Goal: Check status: Check status

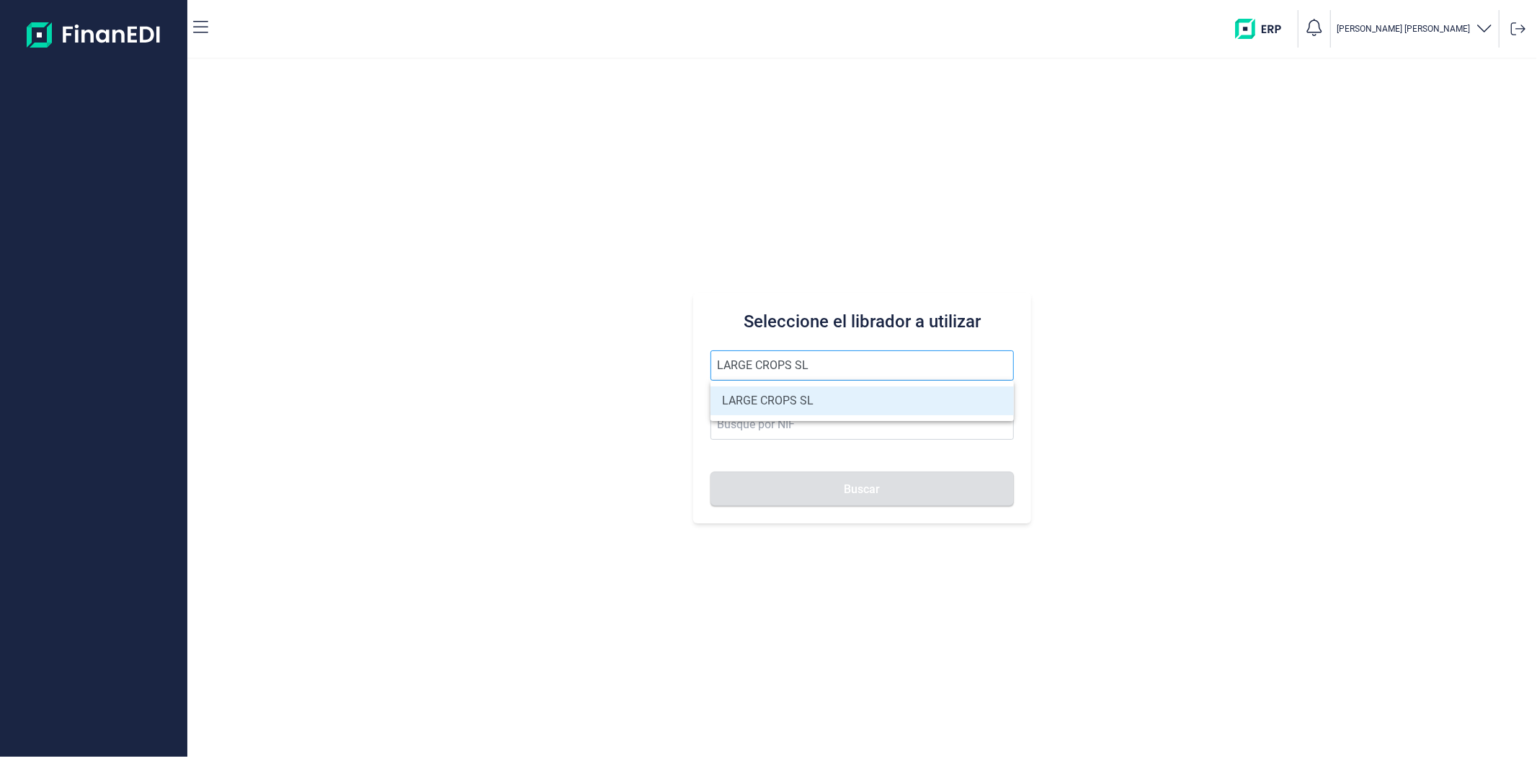
type input "LARGE CROPS SL"
click at [776, 386] on li "LARGE CROPS SL" at bounding box center [862, 400] width 303 height 29
type input "B22595219"
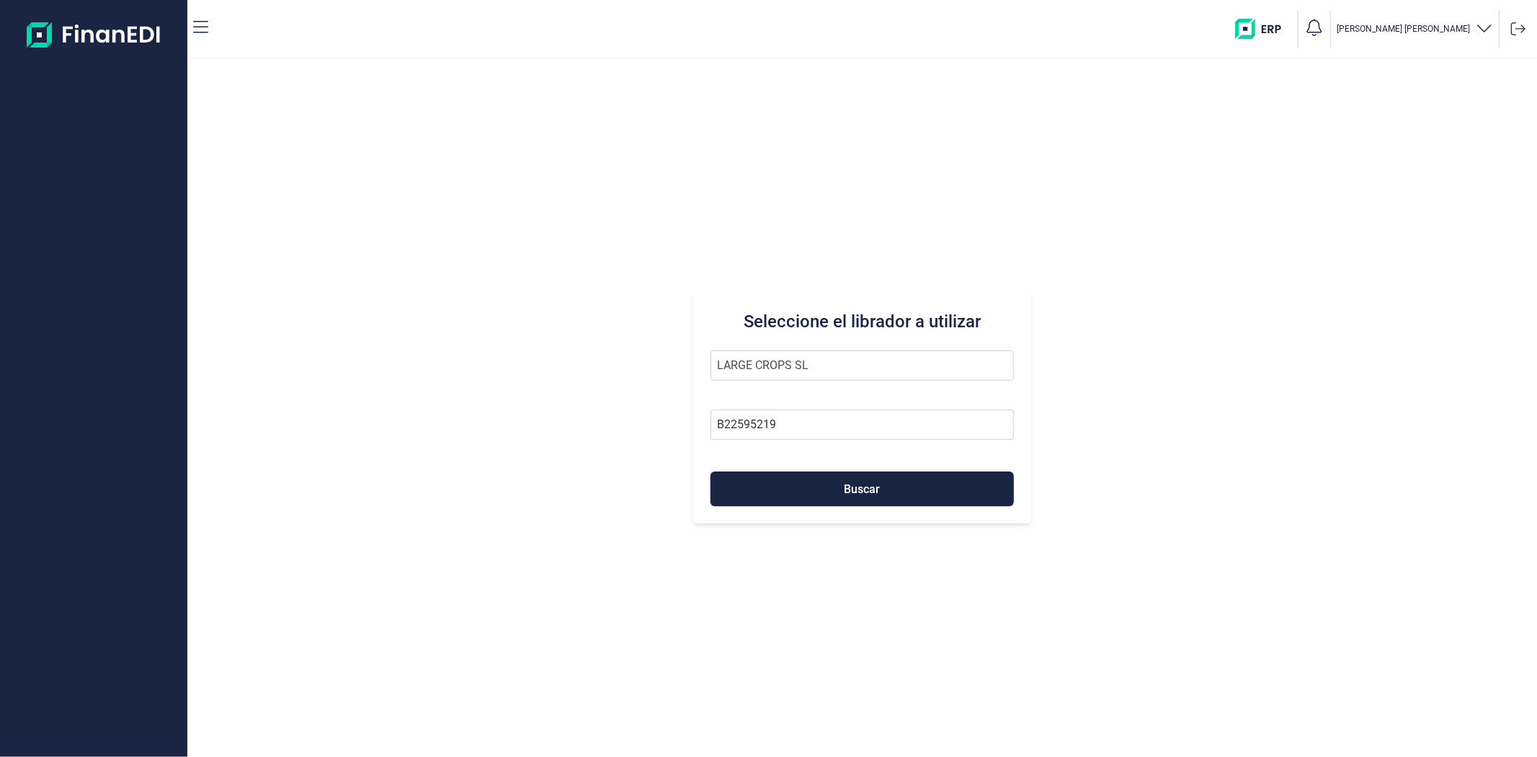
click at [779, 405] on form "LARGE CROPS SL B22595219 Buscar" at bounding box center [862, 428] width 303 height 156
click at [783, 471] on button "Buscar" at bounding box center [862, 488] width 303 height 35
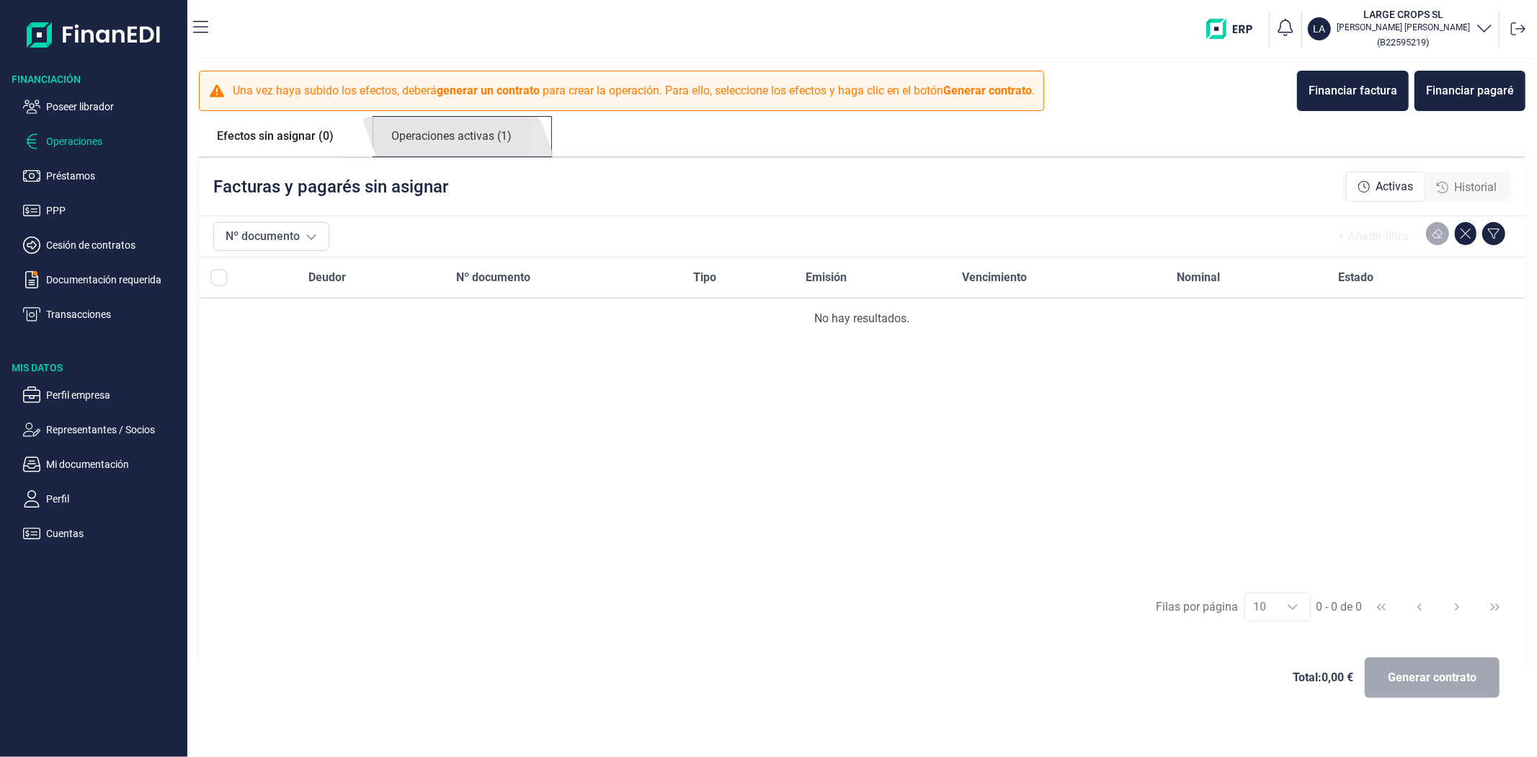
click at [480, 130] on link "Operaciones activas (1)" at bounding box center [451, 137] width 156 height 40
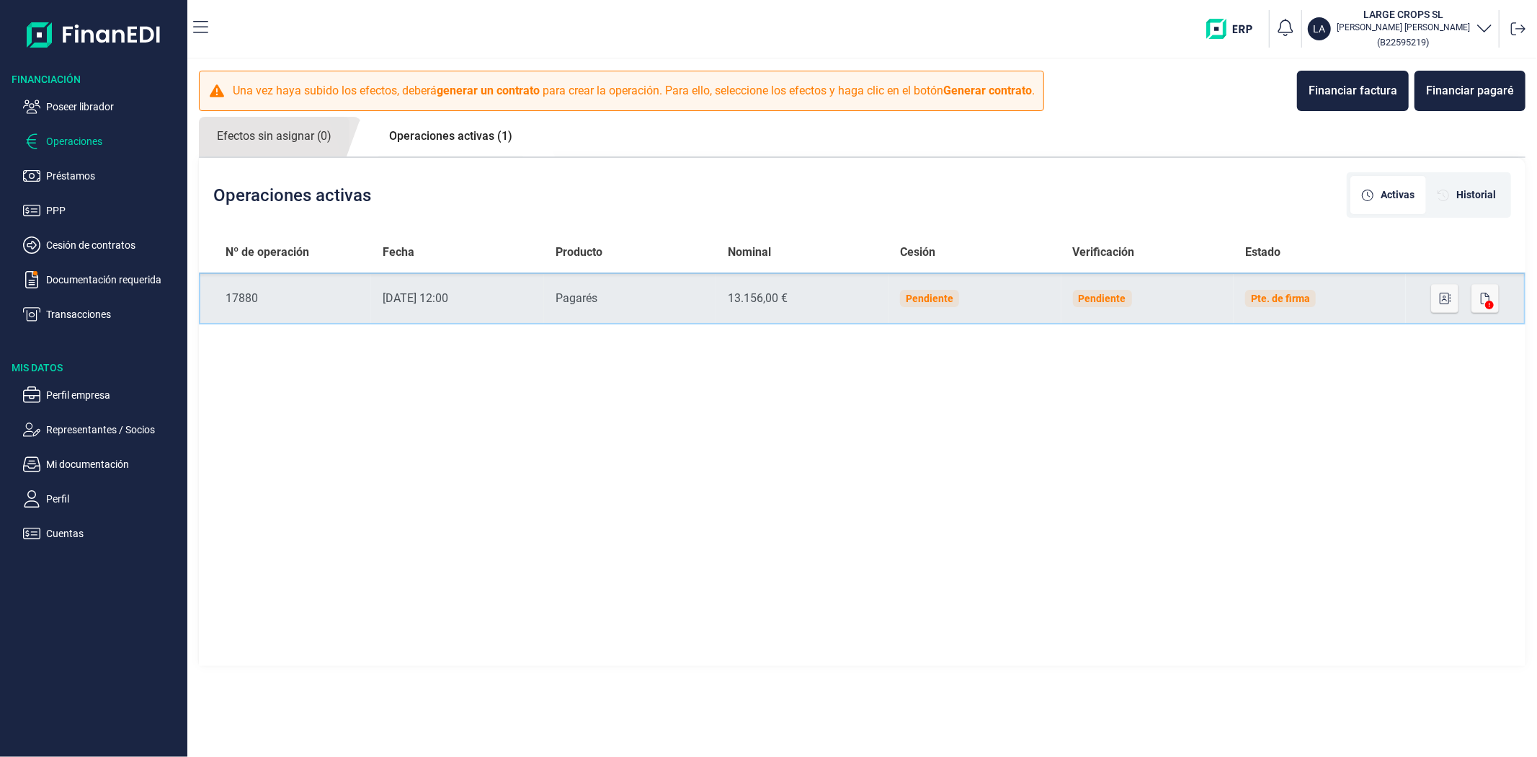
click at [678, 290] on div "Pagarés" at bounding box center [630, 298] width 149 height 17
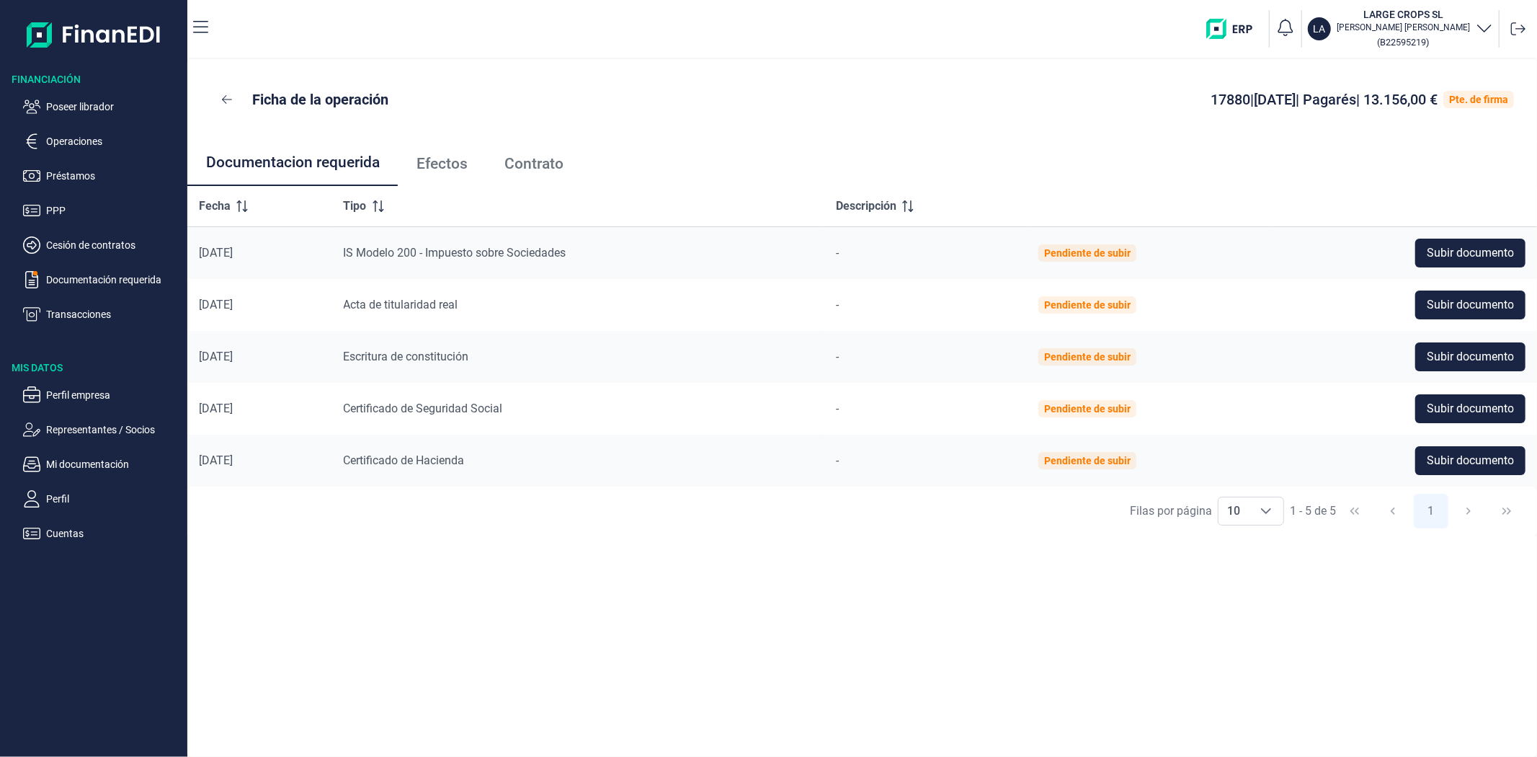
click at [450, 169] on span "Efectos" at bounding box center [442, 163] width 51 height 15
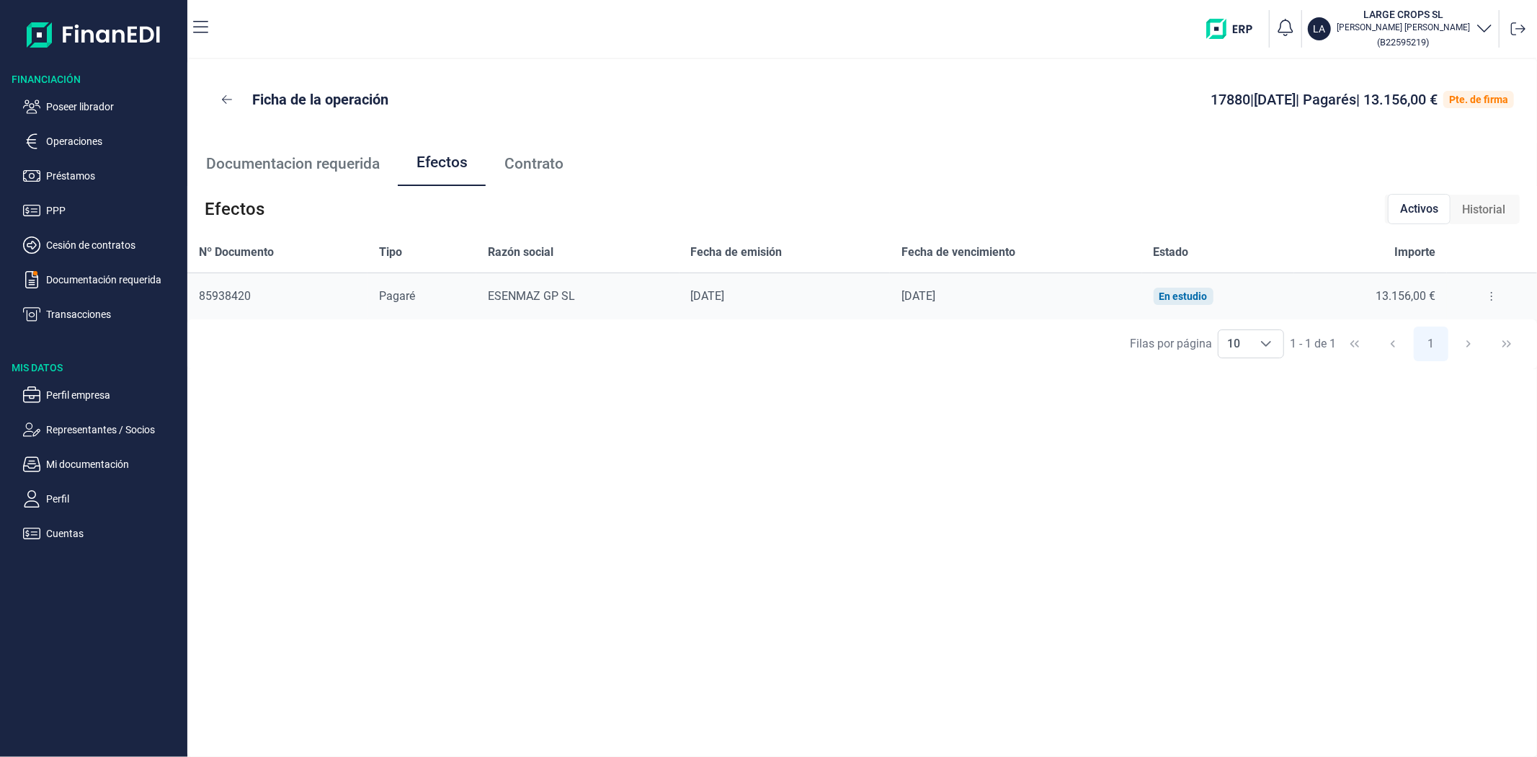
click at [1491, 293] on icon at bounding box center [1492, 296] width 3 height 12
click at [1483, 332] on li "Detalles efecto" at bounding box center [1440, 332] width 120 height 26
click at [1478, 332] on span "Detalles efecto" at bounding box center [1445, 332] width 66 height 14
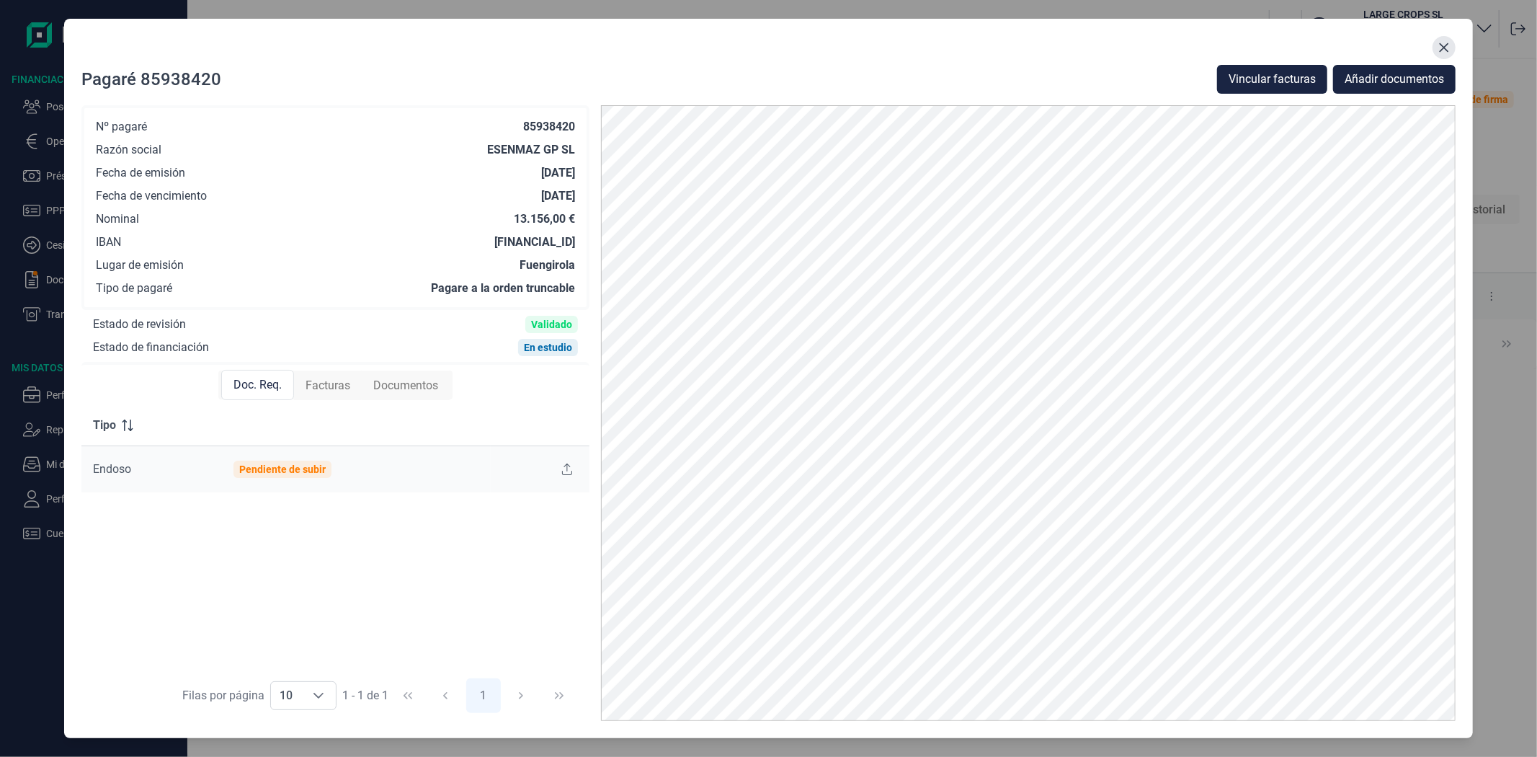
click at [1439, 48] on icon "Close" at bounding box center [1445, 48] width 12 height 12
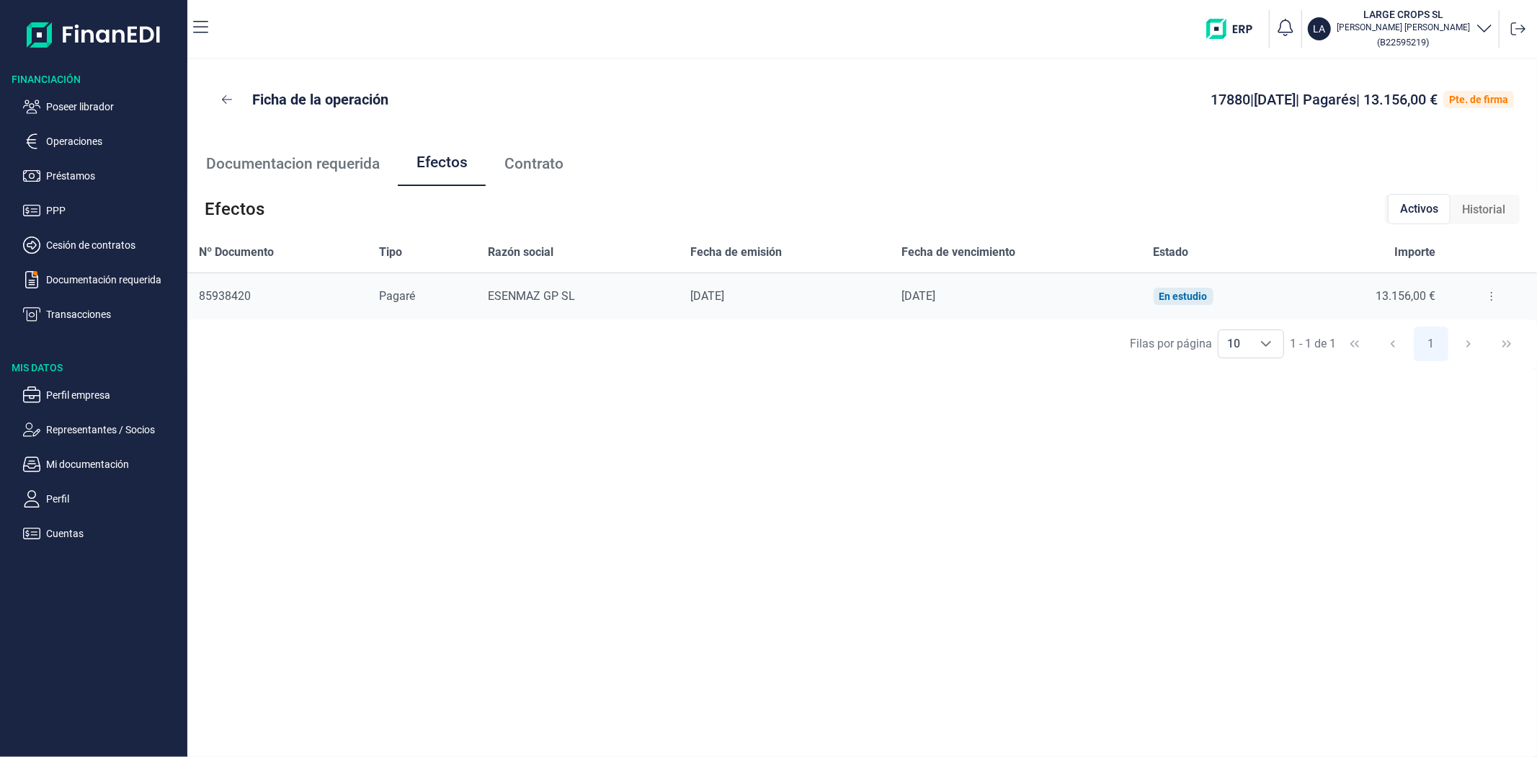
click at [754, 621] on div "Ficha de la operación 17880 | [DATE] | Pagarés | 13.156,00 € Pte. de firma Docu…" at bounding box center [862, 408] width 1350 height 698
